Goal: Task Accomplishment & Management: Use online tool/utility

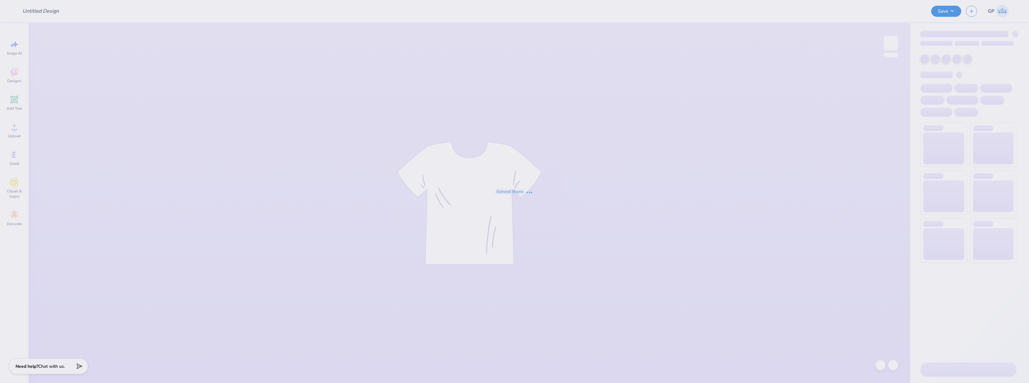
type input "Chi O House Merch"
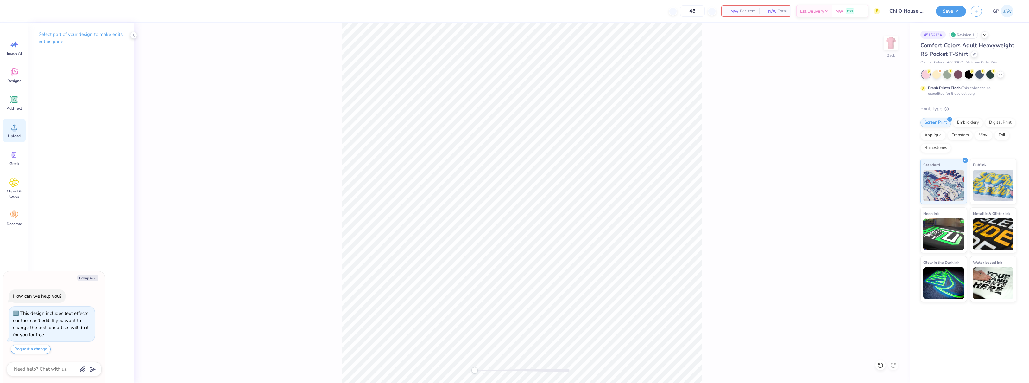
click at [16, 131] on circle at bounding box center [14, 129] width 4 height 4
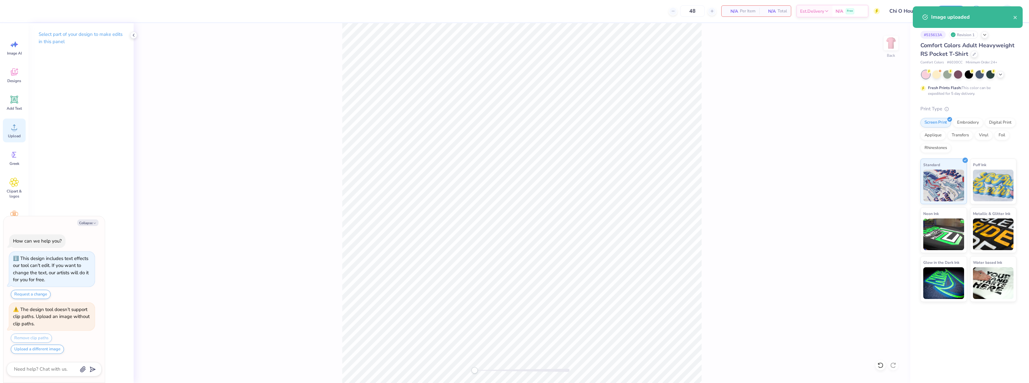
click at [17, 129] on icon at bounding box center [15, 127] width 10 height 10
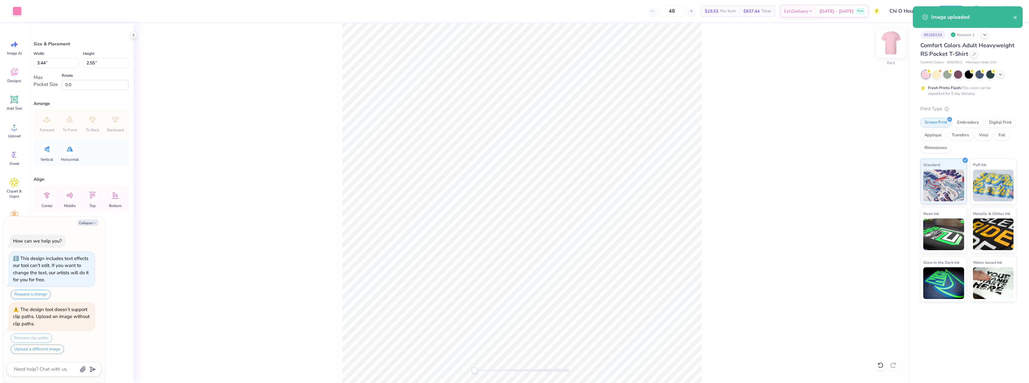
click at [892, 47] on img at bounding box center [890, 42] width 25 height 25
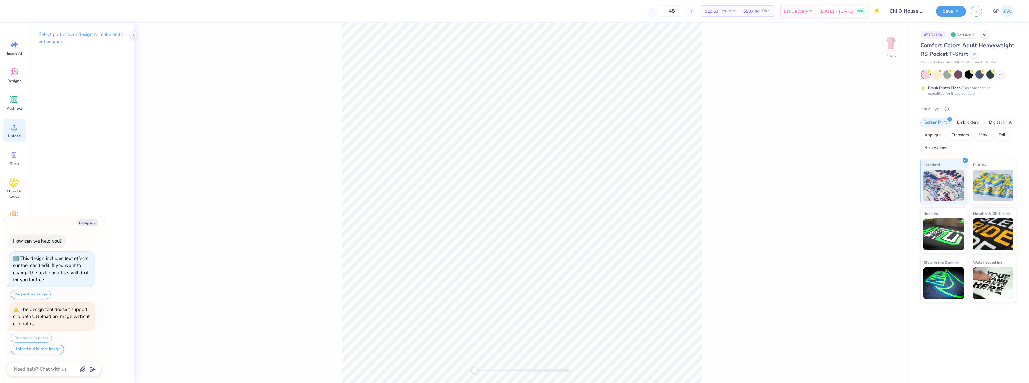
click at [15, 128] on circle at bounding box center [14, 129] width 4 height 4
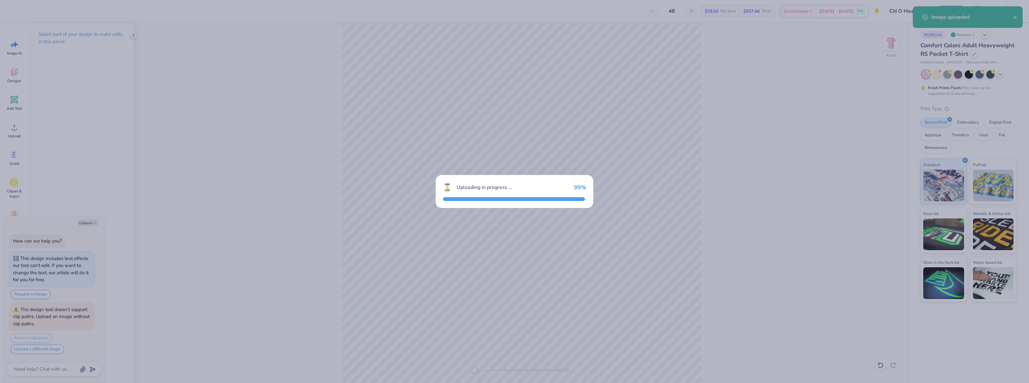
scroll to position [31, 0]
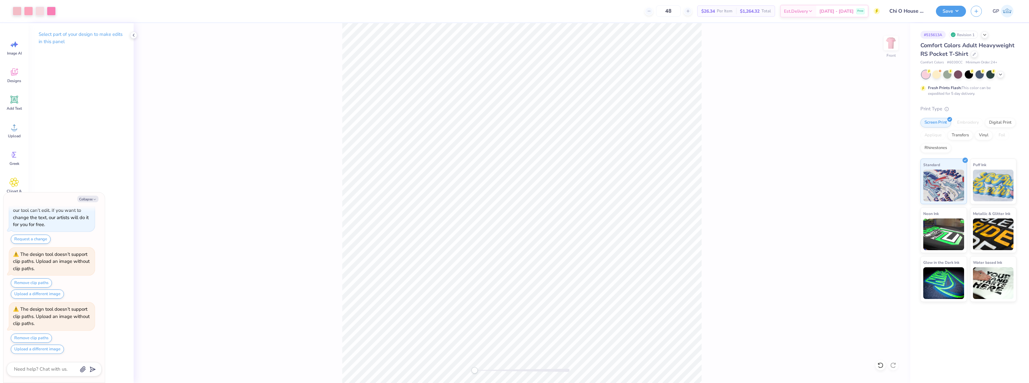
type textarea "x"
click at [48, 62] on input "14.32" at bounding box center [57, 63] width 46 height 10
type input "12"
click at [49, 85] on input "7.00" at bounding box center [57, 85] width 46 height 10
type textarea "x"
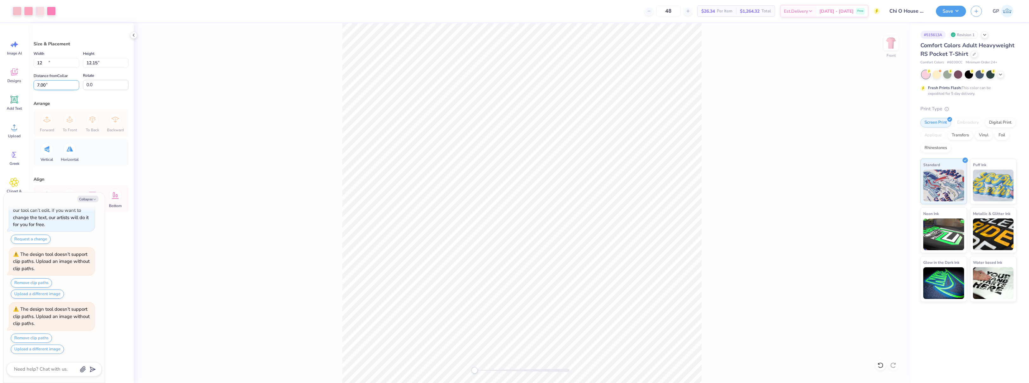
type input "12.00"
type input "12.15"
type input "3"
click at [326, 151] on div "Front" at bounding box center [522, 202] width 777 height 359
click at [15, 12] on div at bounding box center [17, 10] width 9 height 9
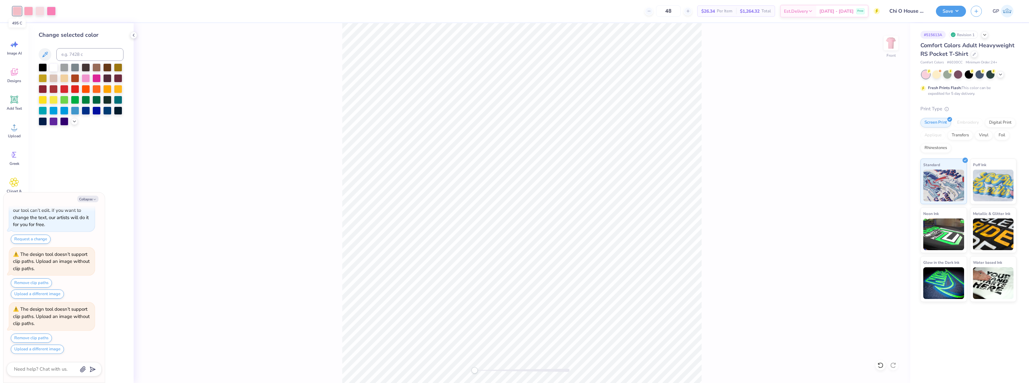
click at [15, 12] on div at bounding box center [17, 11] width 9 height 9
click at [74, 121] on icon at bounding box center [74, 120] width 5 height 5
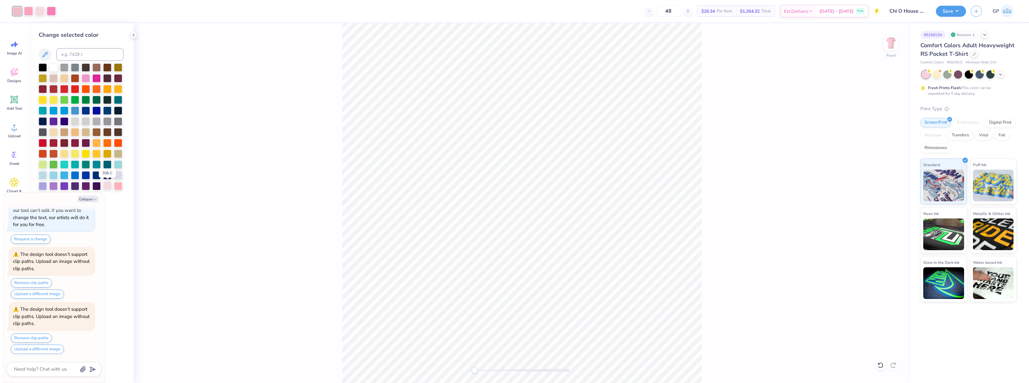
click at [107, 185] on div at bounding box center [107, 185] width 8 height 8
click at [119, 187] on div at bounding box center [118, 185] width 8 height 8
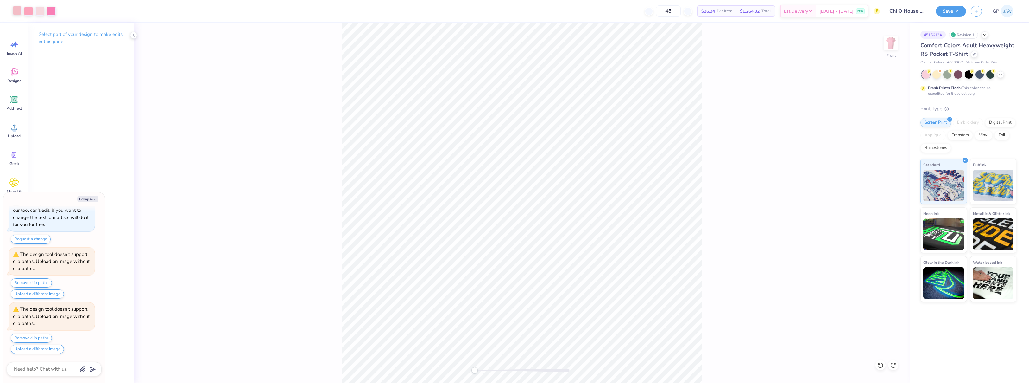
click at [18, 11] on div at bounding box center [17, 10] width 9 height 9
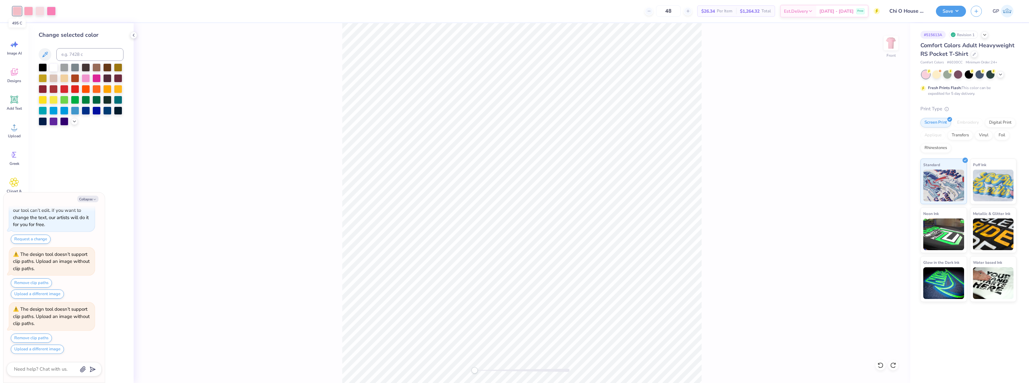
click at [18, 11] on div at bounding box center [17, 11] width 9 height 9
click at [75, 122] on icon at bounding box center [74, 120] width 5 height 5
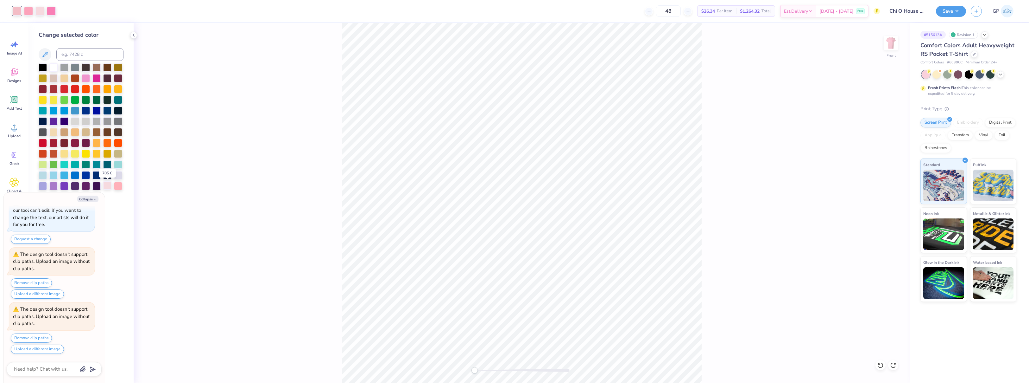
click at [109, 184] on div at bounding box center [107, 185] width 8 height 8
click at [18, 10] on div at bounding box center [17, 10] width 9 height 9
click at [18, 10] on div at bounding box center [17, 11] width 9 height 9
click at [119, 184] on div at bounding box center [118, 185] width 8 height 8
click at [197, 159] on div "Front" at bounding box center [522, 202] width 777 height 359
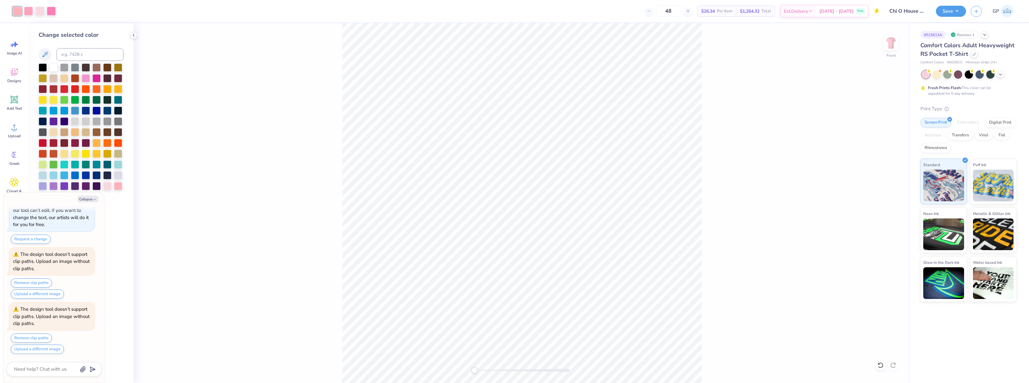
click at [198, 157] on div "Front" at bounding box center [522, 202] width 777 height 359
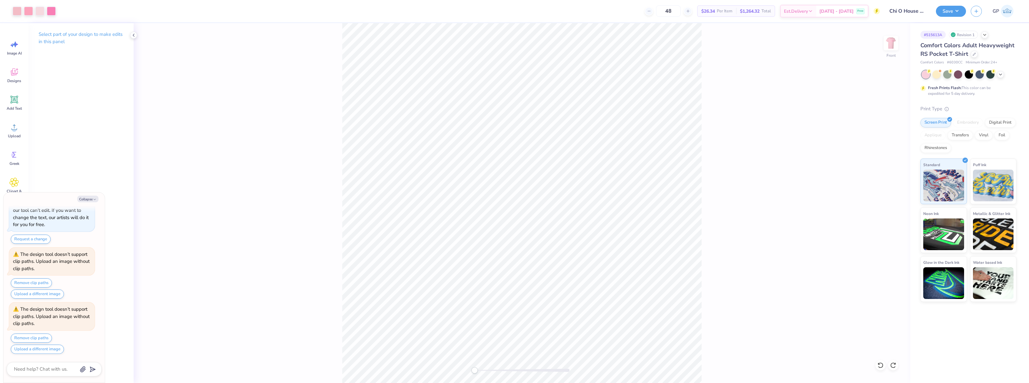
click at [278, 156] on div "Front" at bounding box center [522, 202] width 777 height 359
click at [940, 9] on button "Save" at bounding box center [951, 10] width 30 height 11
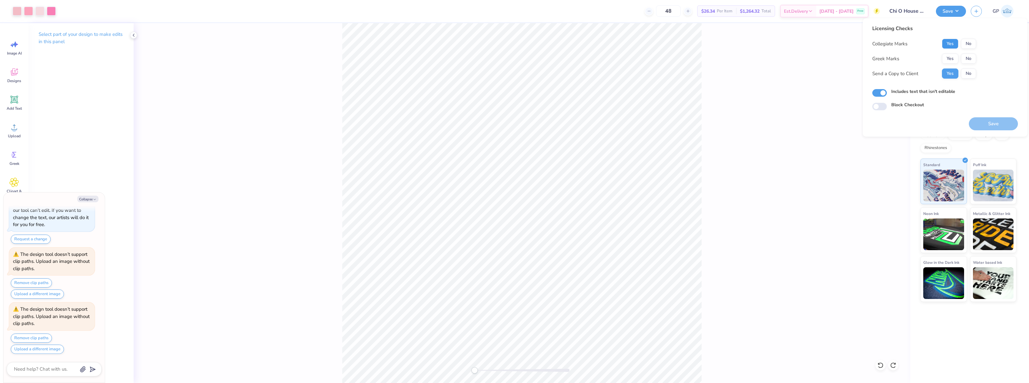
click at [952, 46] on button "Yes" at bounding box center [950, 44] width 16 height 10
click at [951, 59] on button "Yes" at bounding box center [950, 59] width 16 height 10
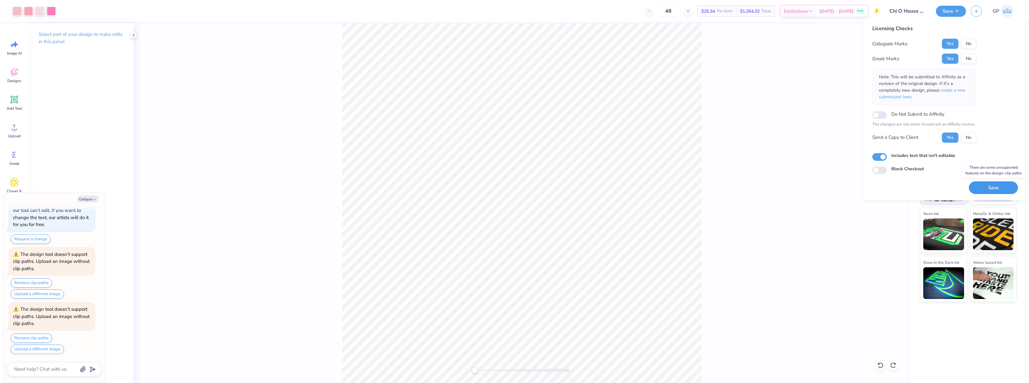
click at [990, 187] on button "Save" at bounding box center [993, 187] width 49 height 13
click at [991, 186] on button "Save" at bounding box center [993, 187] width 49 height 13
type textarea "x"
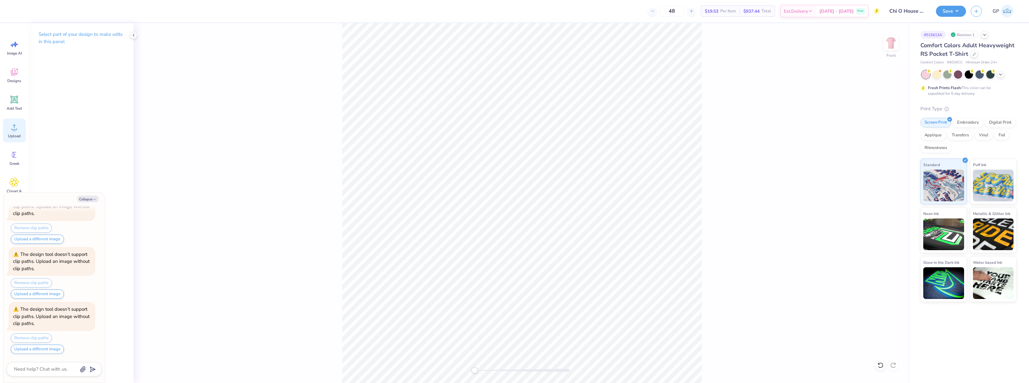
click at [16, 127] on icon at bounding box center [15, 127] width 10 height 10
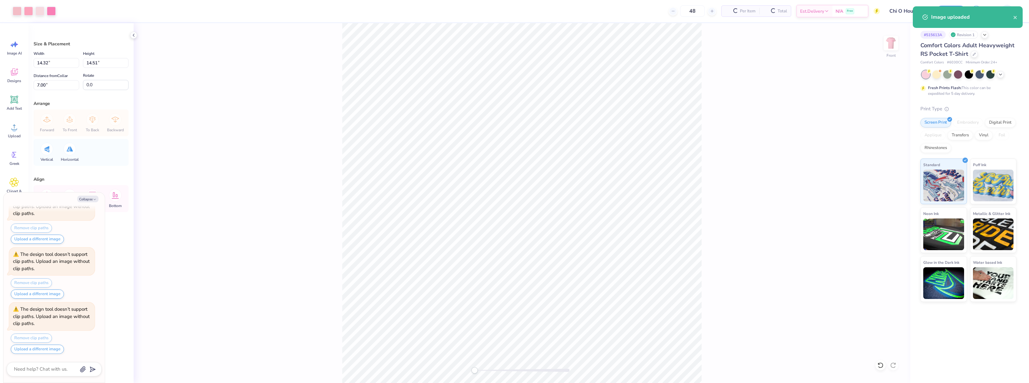
type textarea "x"
click at [60, 63] on input "14.32" at bounding box center [57, 63] width 46 height 10
type input "12"
click at [54, 86] on input "7.00" at bounding box center [57, 85] width 46 height 10
type textarea "x"
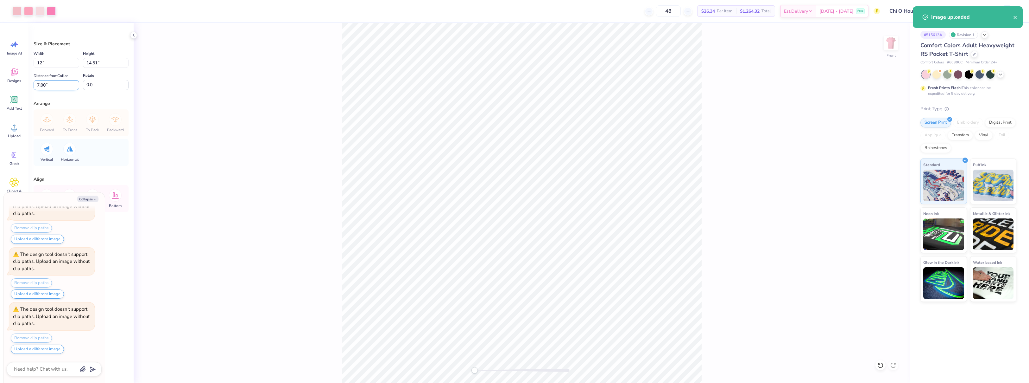
type input "12.00"
type input "12.15"
type input "3"
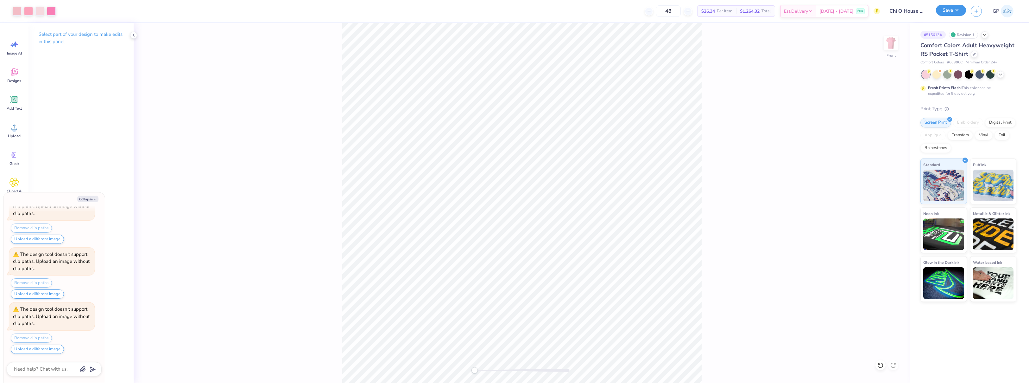
click at [945, 11] on button "Save" at bounding box center [951, 10] width 30 height 11
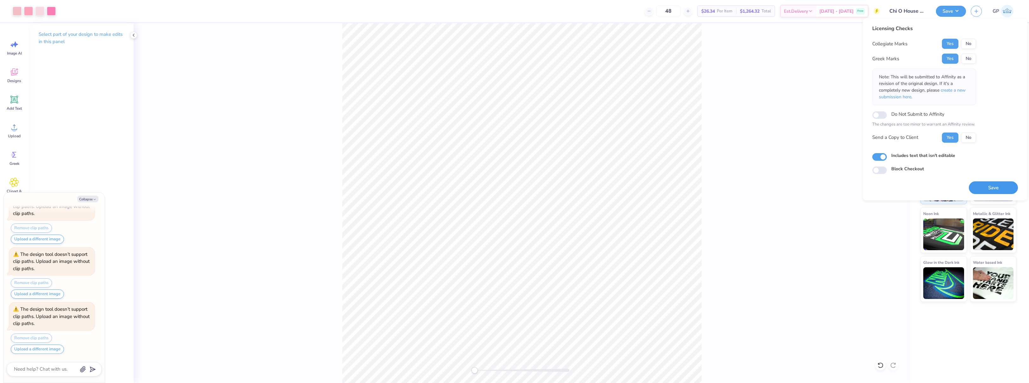
click at [990, 187] on button "Save" at bounding box center [993, 187] width 49 height 13
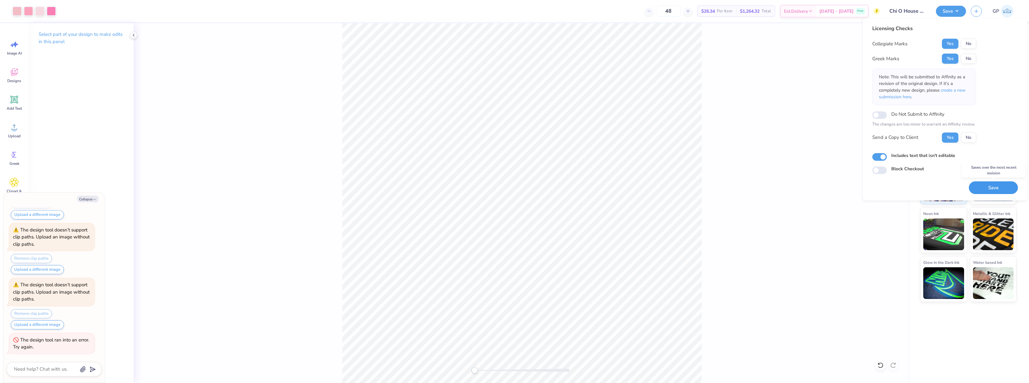
click at [982, 186] on button "Save" at bounding box center [993, 187] width 49 height 13
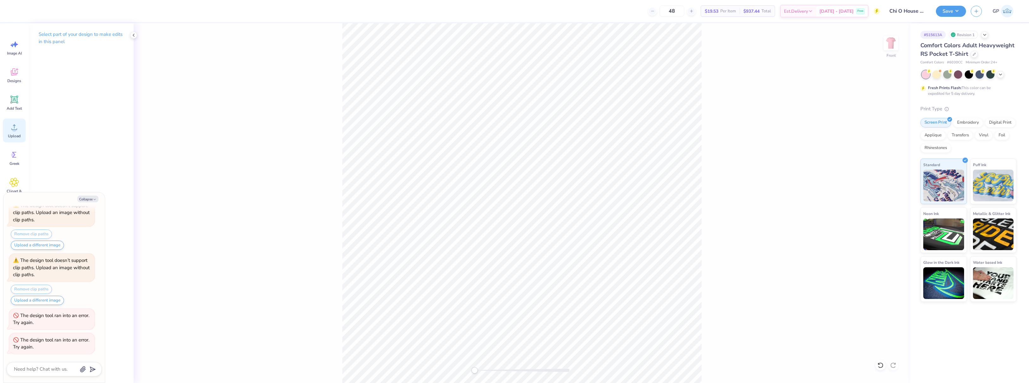
click at [19, 128] on div "Upload" at bounding box center [14, 130] width 23 height 24
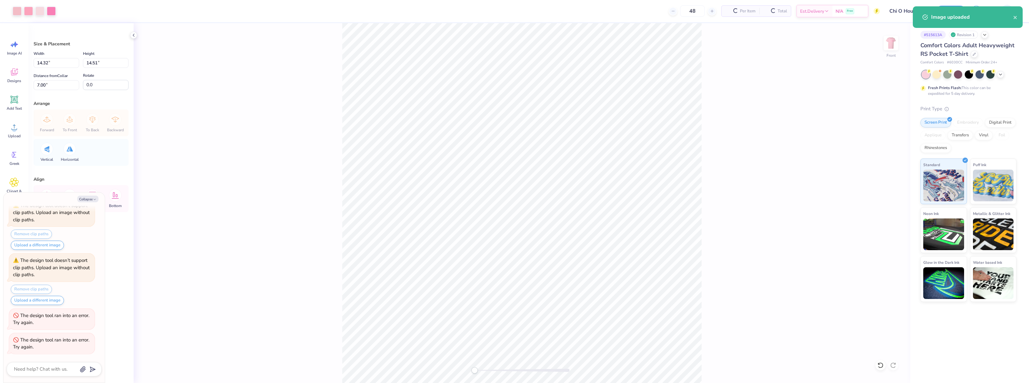
type textarea "x"
click at [49, 61] on input "14.32" at bounding box center [57, 63] width 46 height 10
type input "12"
click at [57, 89] on input "7.00" at bounding box center [57, 85] width 46 height 10
type textarea "x"
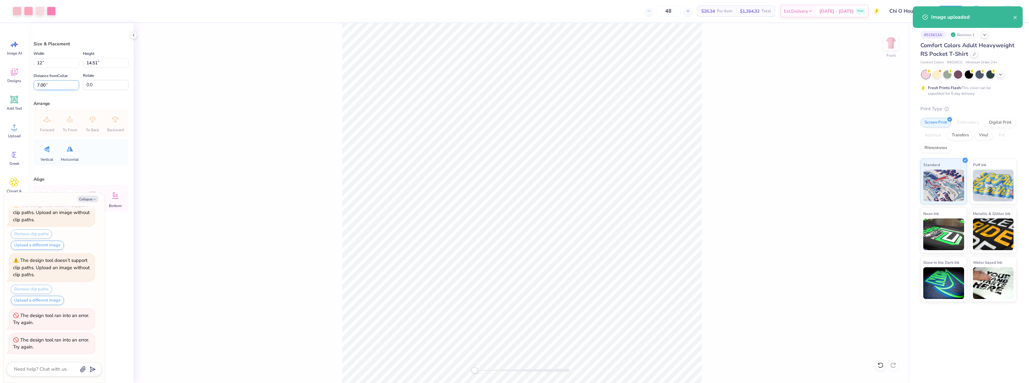
type input "12.00"
type input "12.15"
type input "3"
click at [86, 104] on div "Arrange" at bounding box center [81, 103] width 95 height 7
click at [943, 17] on div "Save GP" at bounding box center [982, 11] width 93 height 22
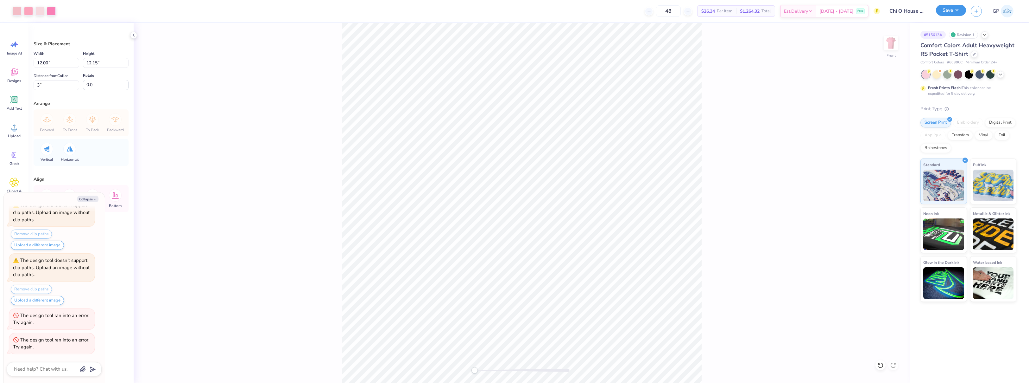
click at [943, 13] on button "Save" at bounding box center [951, 10] width 30 height 11
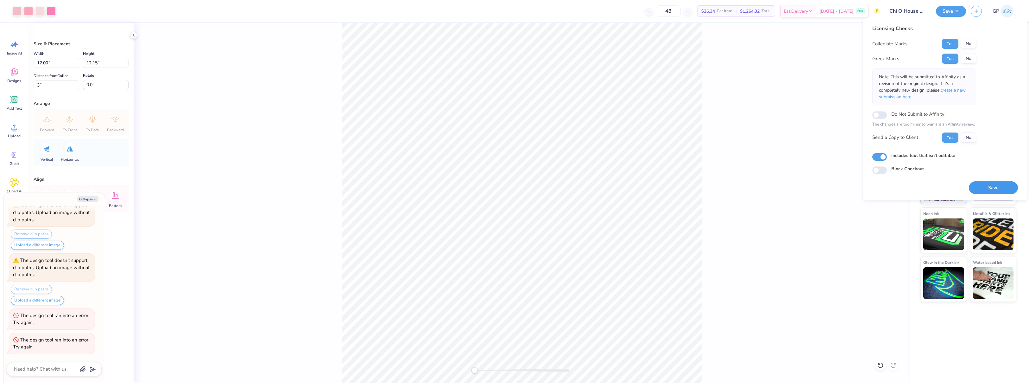
click at [986, 186] on button "Save" at bounding box center [993, 187] width 49 height 13
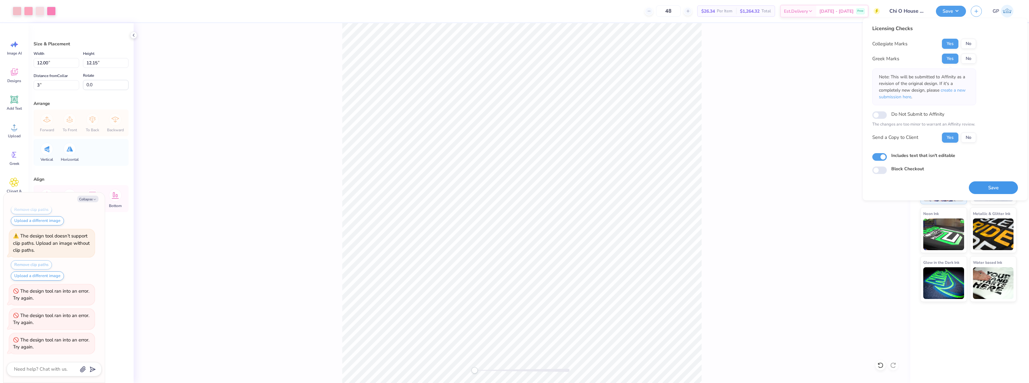
click at [988, 189] on button "Save" at bounding box center [993, 187] width 49 height 13
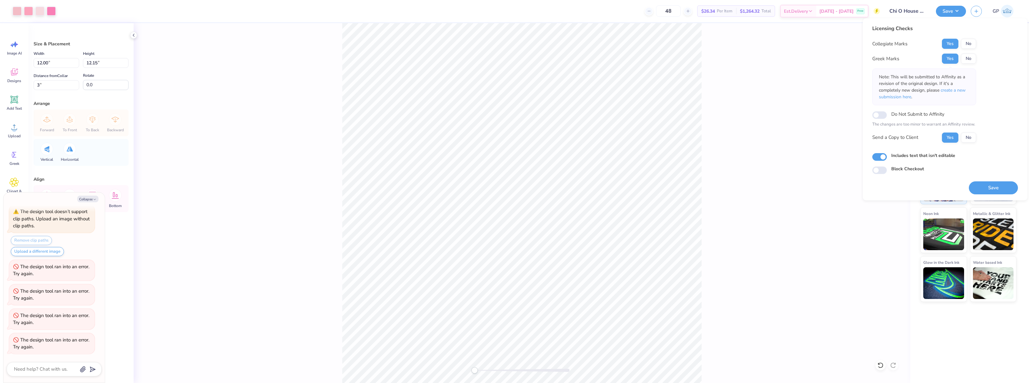
click at [834, 74] on div "Front" at bounding box center [522, 202] width 777 height 359
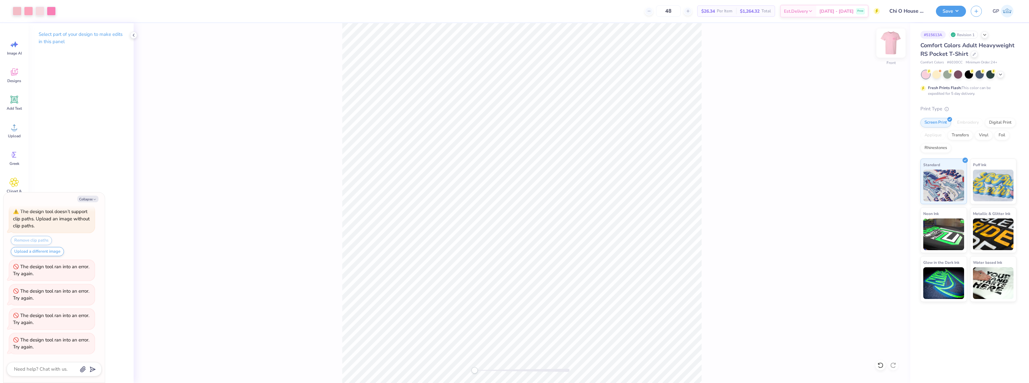
click at [892, 47] on img at bounding box center [890, 42] width 25 height 25
click at [6, 124] on div "Upload" at bounding box center [14, 130] width 23 height 24
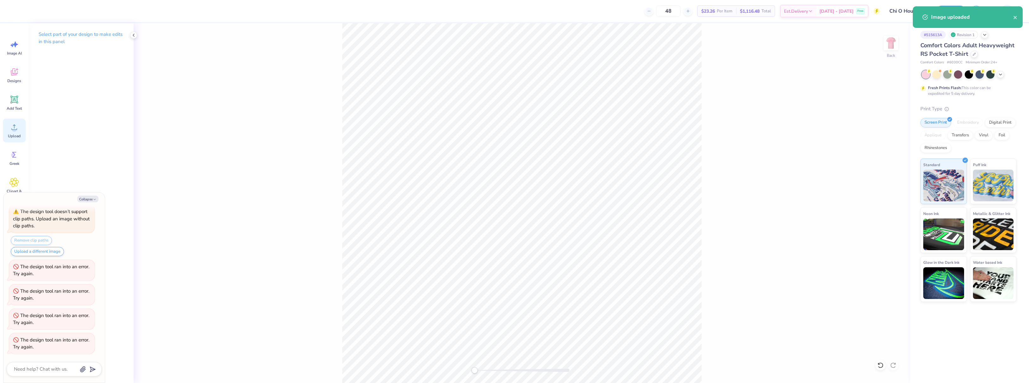
click at [11, 122] on div "Upload" at bounding box center [14, 130] width 23 height 24
click at [944, 9] on div "Image uploaded" at bounding box center [968, 17] width 110 height 22
click at [948, 11] on div "Image uploaded" at bounding box center [968, 17] width 110 height 22
click at [1015, 17] on icon "close" at bounding box center [1015, 17] width 3 height 3
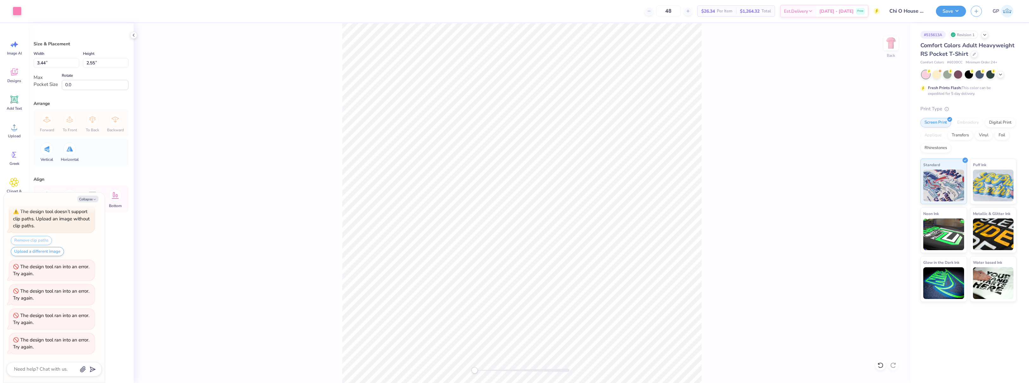
click at [938, 11] on div "Image uploaded" at bounding box center [968, 19] width 112 height 29
click at [941, 11] on button "Save" at bounding box center [951, 10] width 30 height 11
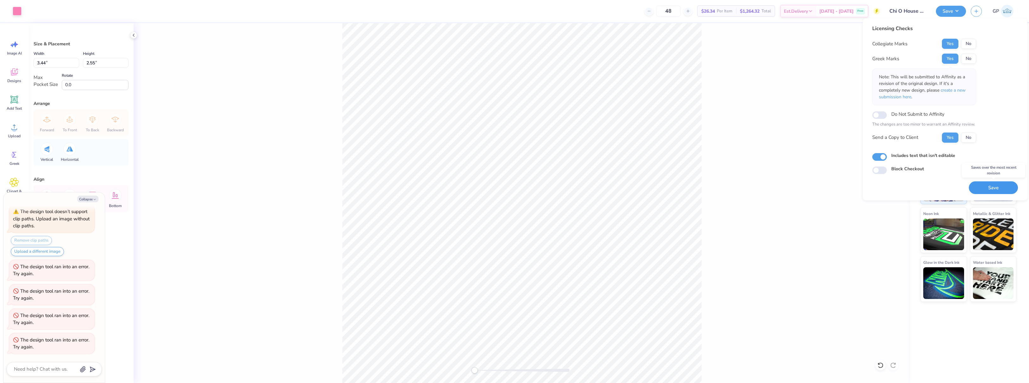
click at [982, 184] on button "Save" at bounding box center [993, 187] width 49 height 13
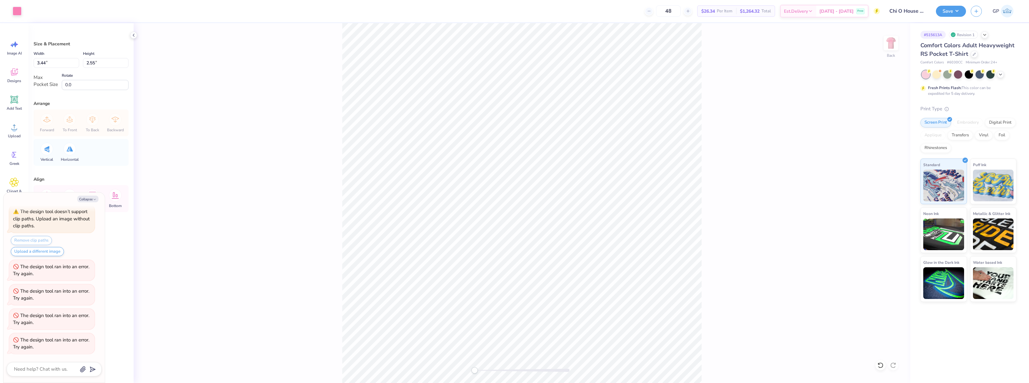
type textarea "x"
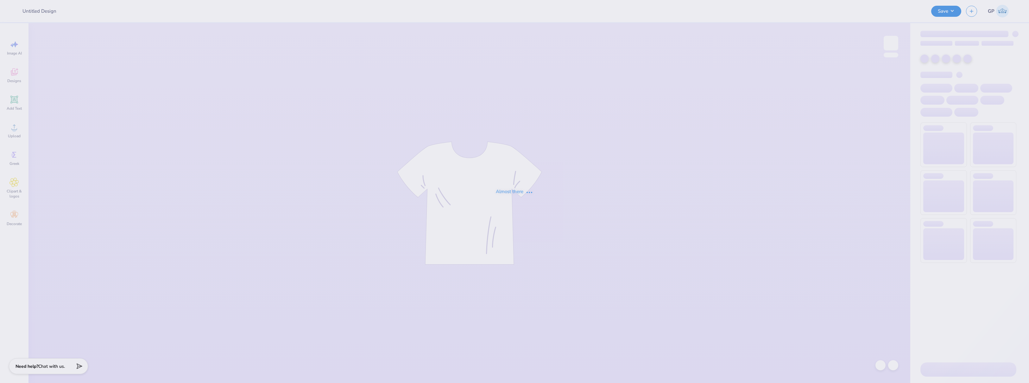
type input "Sophia Carpenter : Hofstra University"
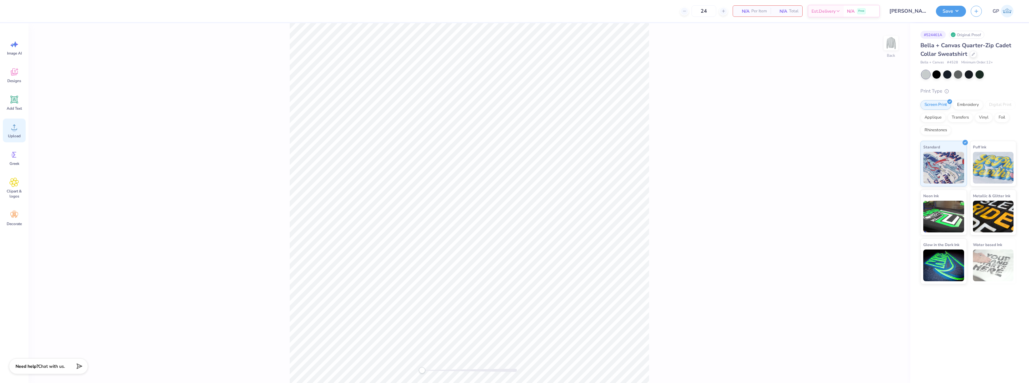
click at [16, 127] on icon at bounding box center [15, 127] width 10 height 10
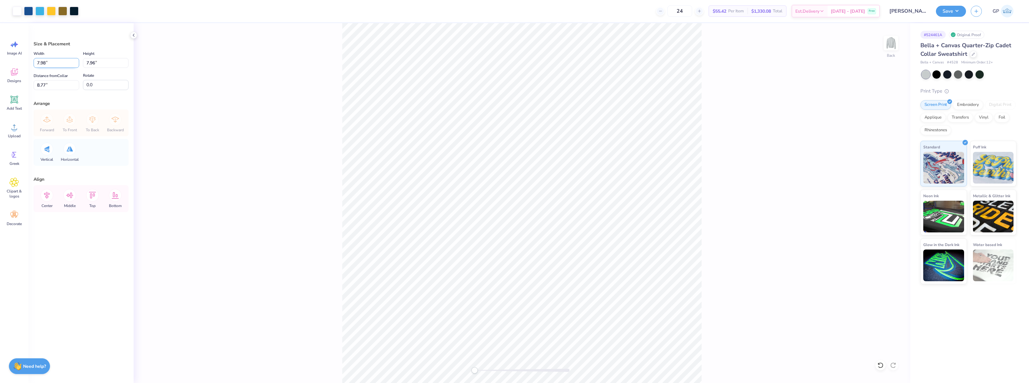
click at [56, 61] on input "7.98" at bounding box center [57, 63] width 46 height 10
type input "4.00"
type input "3.99"
type input "10.75"
